Goal: Information Seeking & Learning: Find specific fact

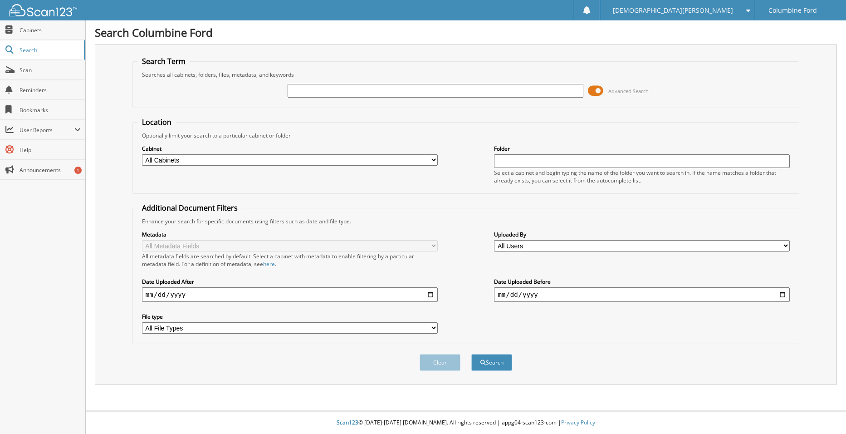
click at [323, 87] on input "text" at bounding box center [436, 91] width 296 height 14
paste input "Triangle Electric INC"
type input "Triangle Electric INC"
click at [498, 360] on button "Search" at bounding box center [491, 362] width 41 height 17
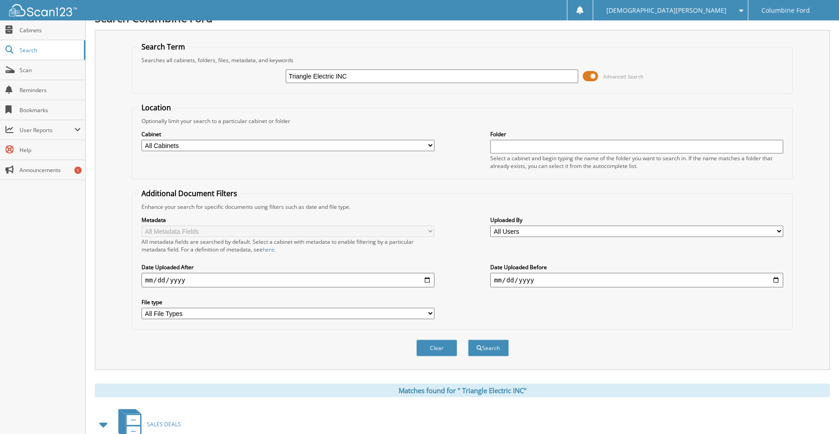
scroll to position [227, 0]
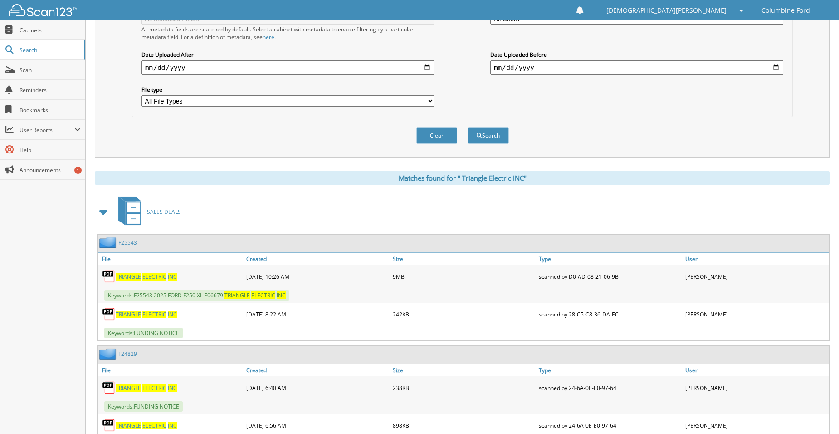
click at [143, 276] on span "E L E C T R I C" at bounding box center [154, 277] width 24 height 8
